Goal: Share content: Share content

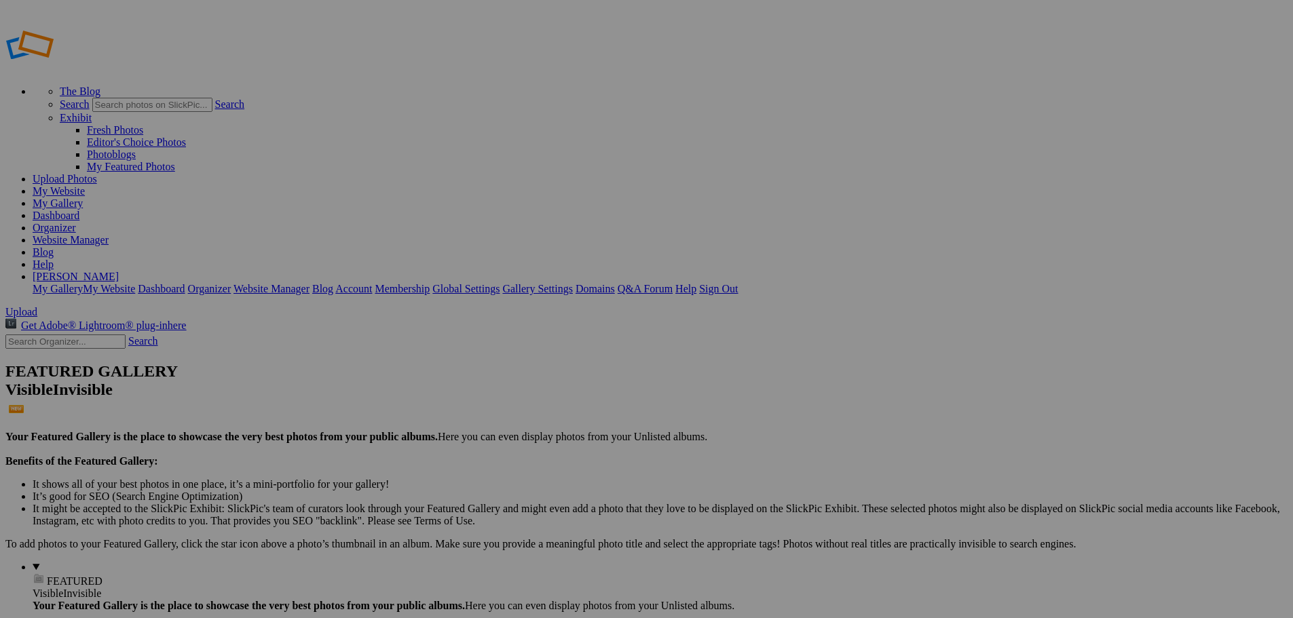
type input "Cross Country Pre-Season Photos"
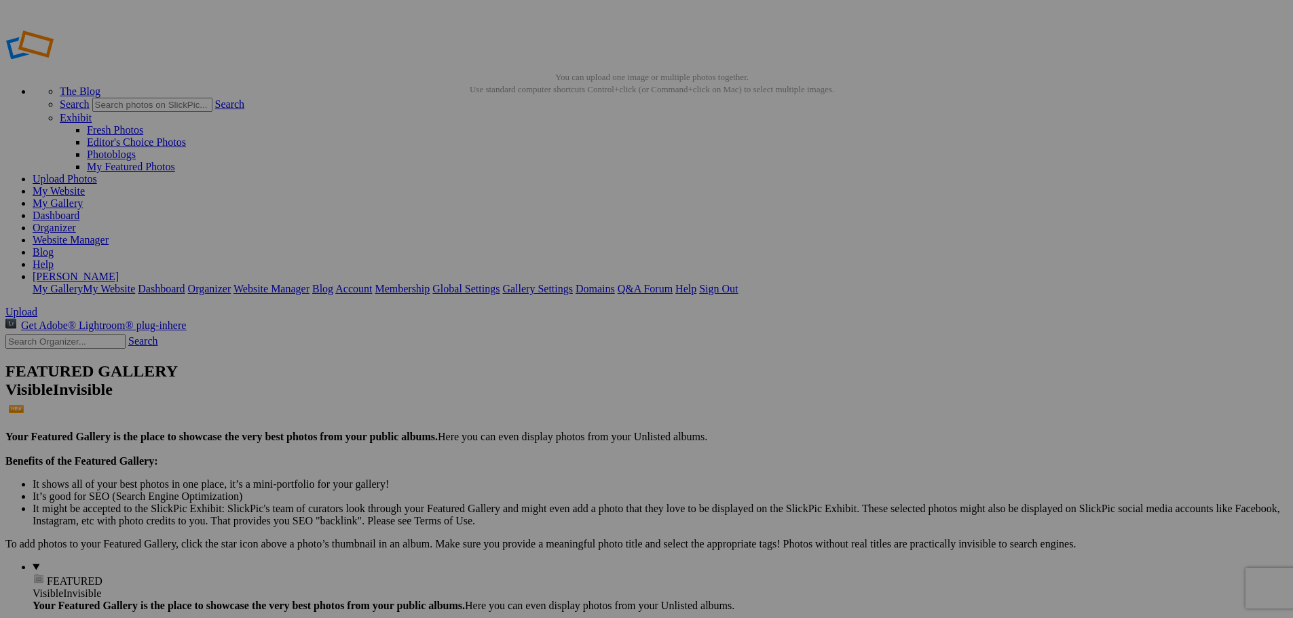
type input "CrossCountryBanners-3"
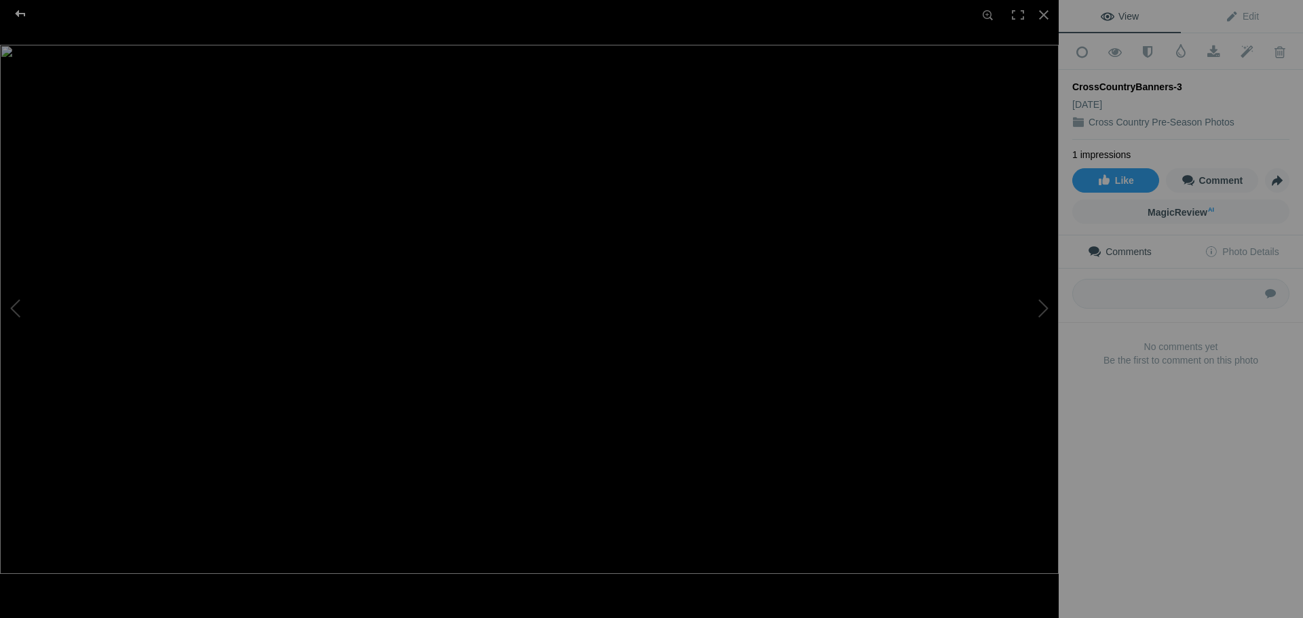
click at [20, 14] on div at bounding box center [20, 13] width 49 height 27
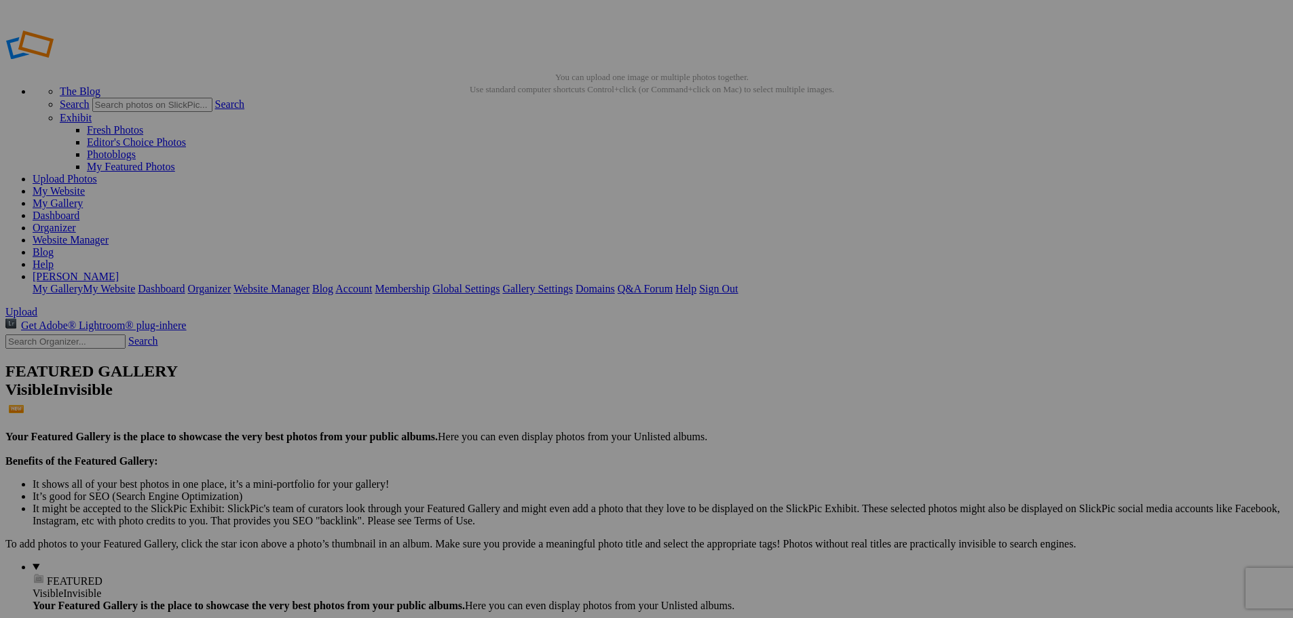
type input "Cross Country 2025"
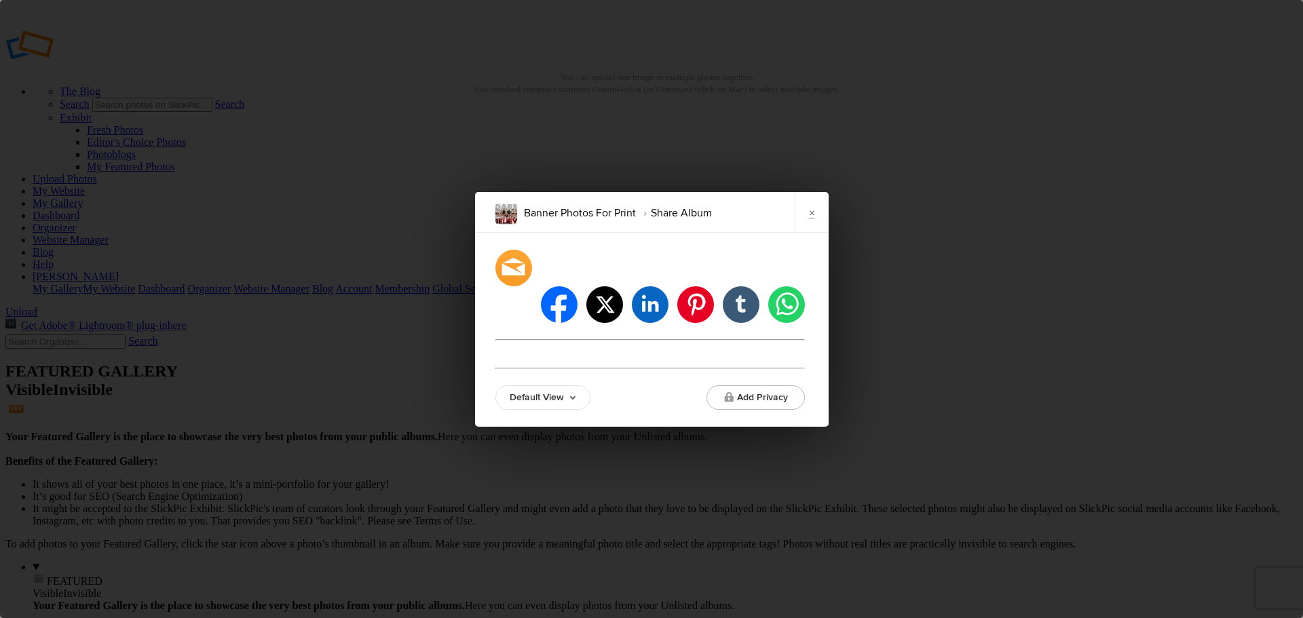
type input "[URL][DOMAIN_NAME]"
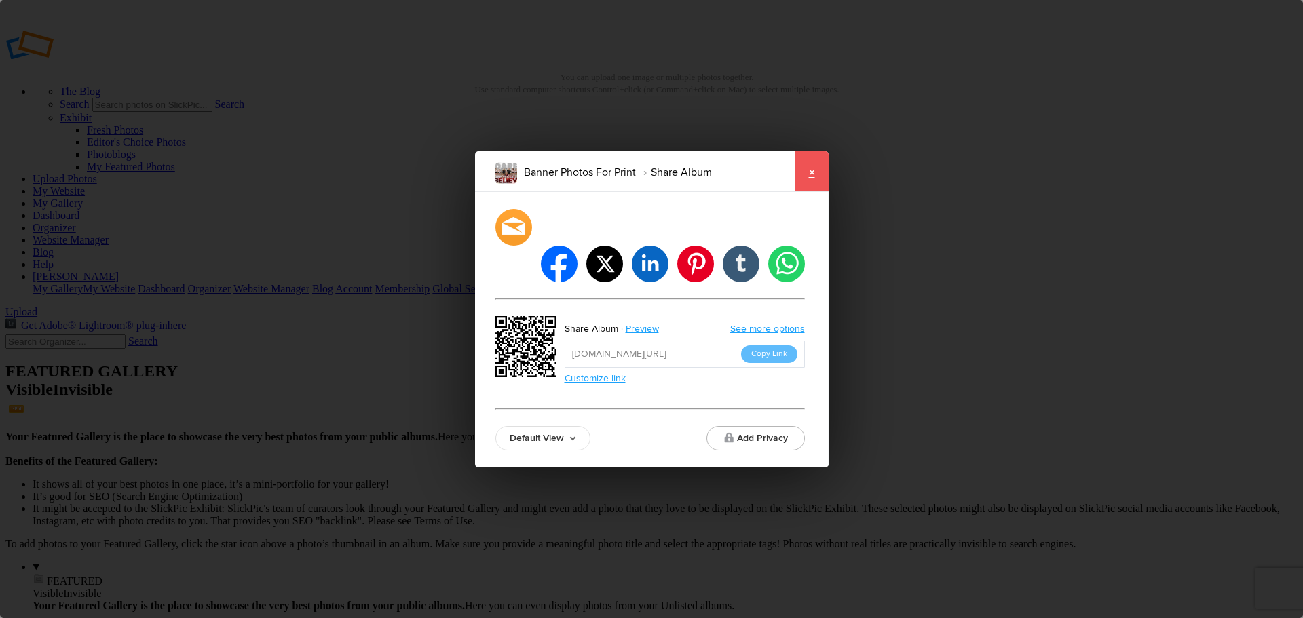
click at [812, 190] on link "×" at bounding box center [812, 171] width 34 height 41
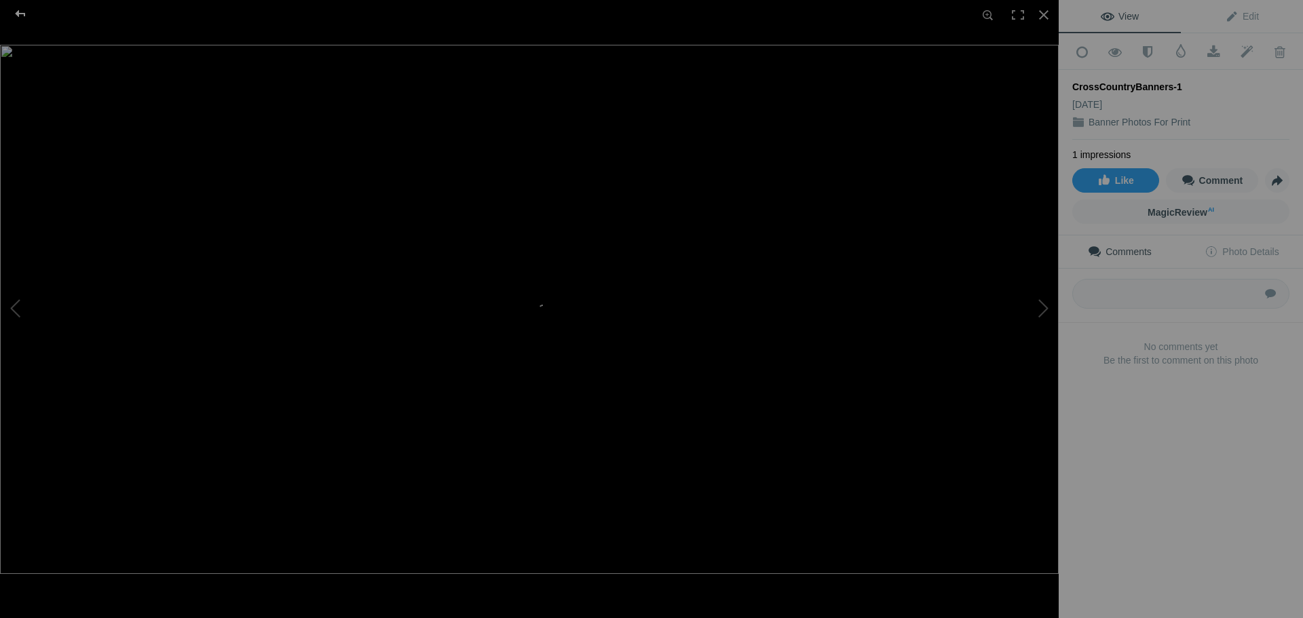
click at [22, 15] on div at bounding box center [20, 13] width 49 height 27
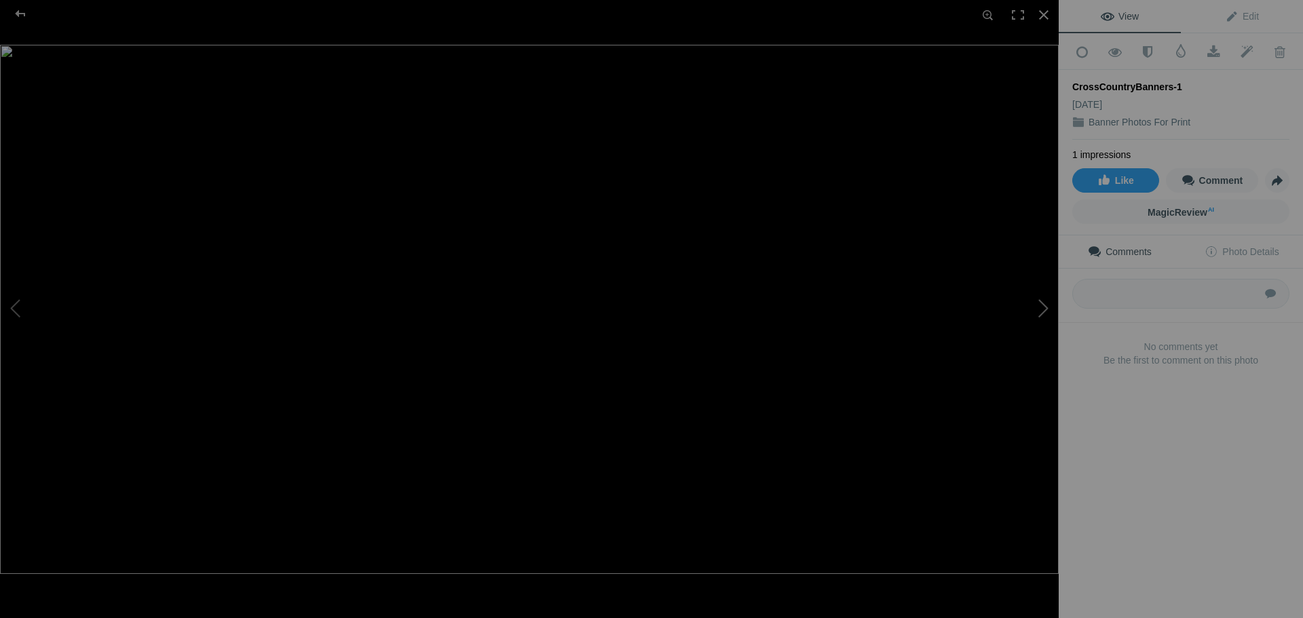
click at [1046, 311] on button at bounding box center [1008, 309] width 102 height 223
click at [19, 310] on button at bounding box center [51, 309] width 102 height 223
click at [1039, 307] on button at bounding box center [1008, 309] width 102 height 223
click at [21, 310] on button at bounding box center [51, 309] width 102 height 223
click at [1048, 17] on div at bounding box center [1044, 15] width 30 height 30
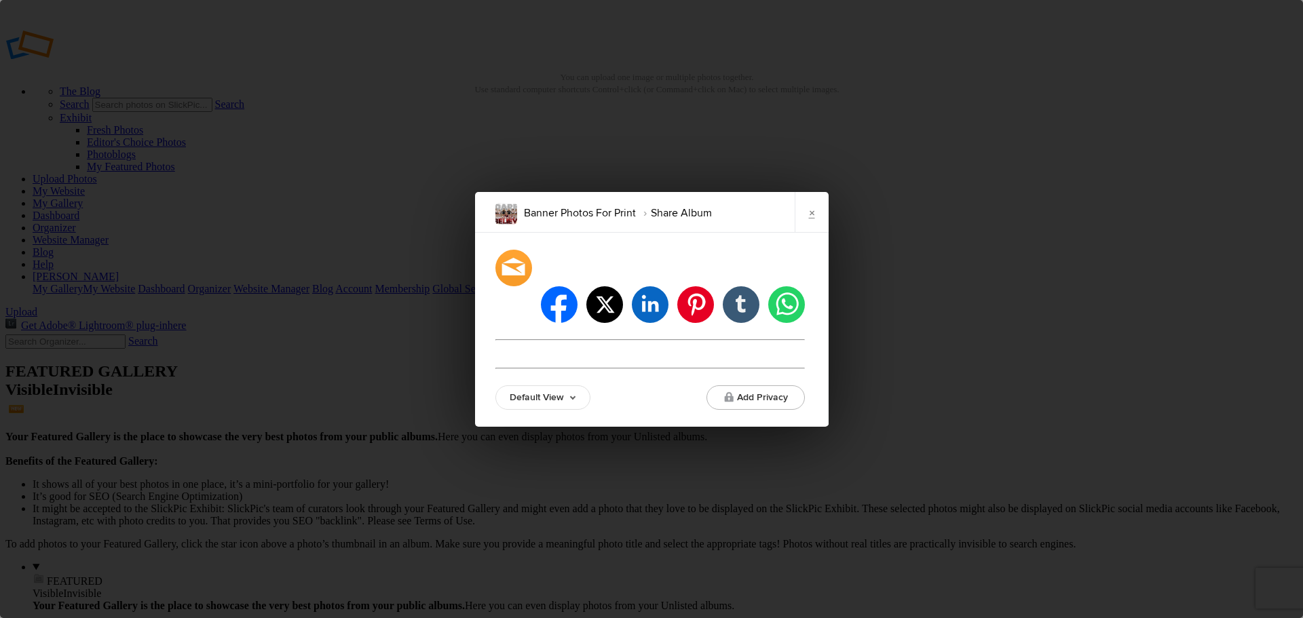
type input "https://jpphotography.slickpic.com/go/fallsportsbanners"
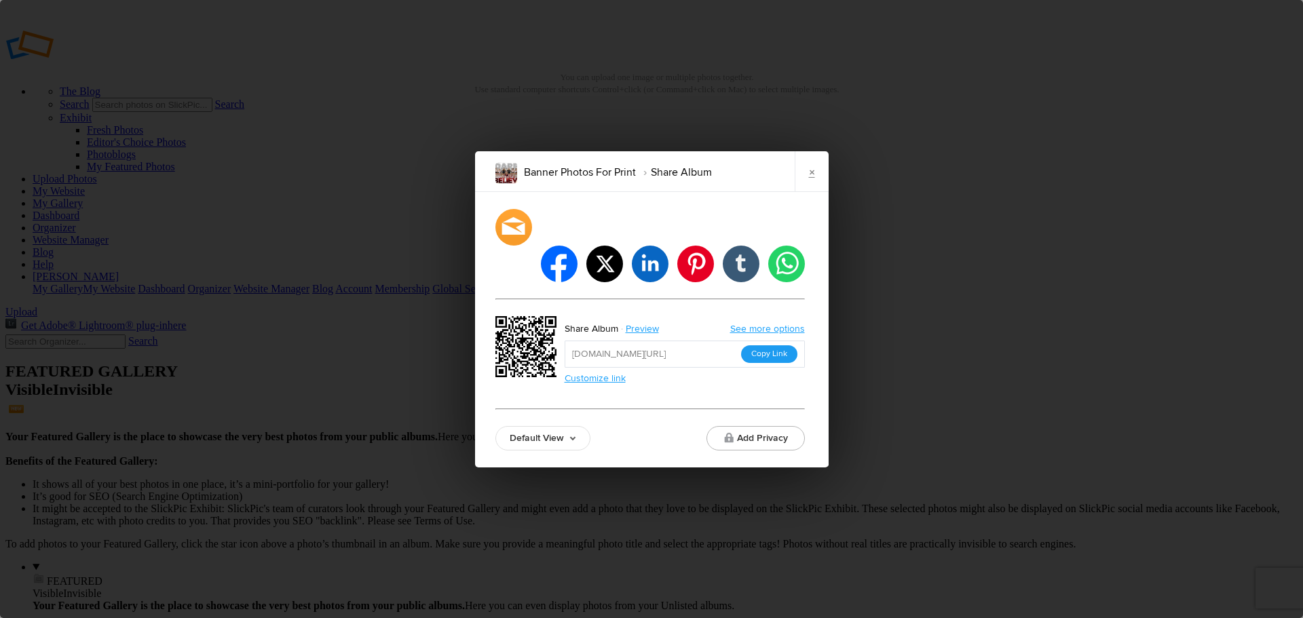
click at [781, 346] on button "Copy Link" at bounding box center [769, 355] width 56 height 18
click at [807, 192] on link "×" at bounding box center [812, 171] width 34 height 41
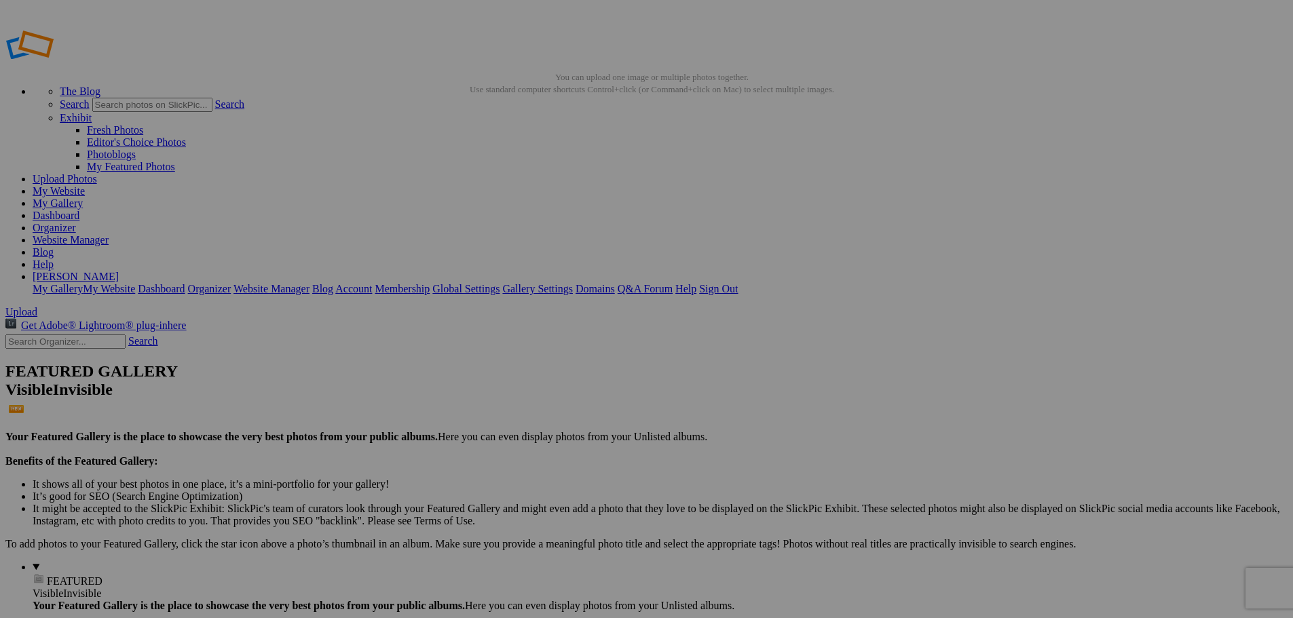
click link "Sign Out"
